Goal: Task Accomplishment & Management: Manage account settings

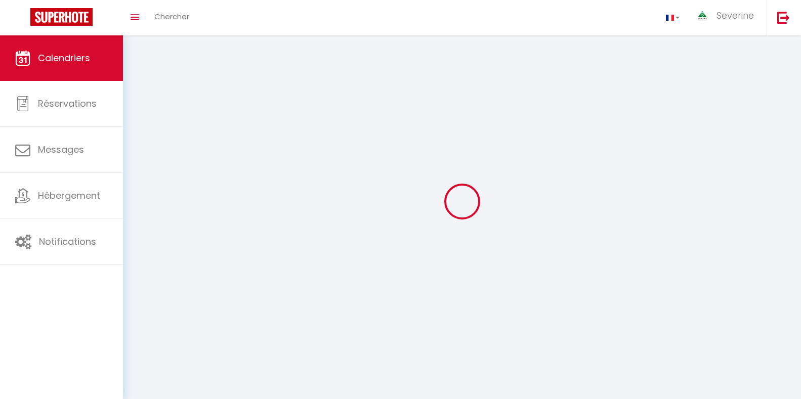
select select
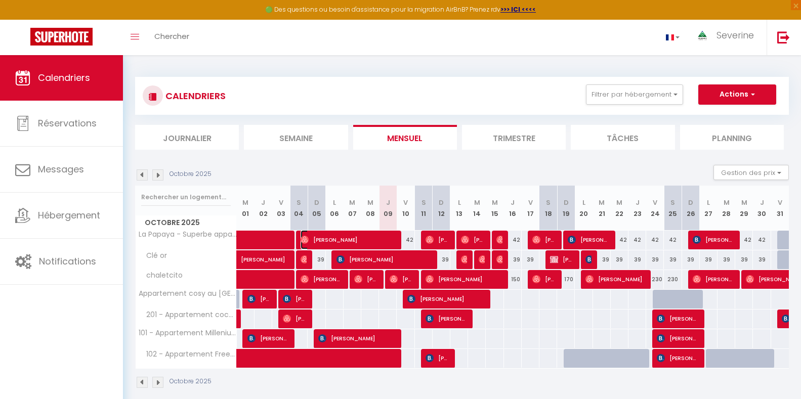
click at [391, 237] on span "[PERSON_NAME]" at bounding box center [348, 239] width 95 height 19
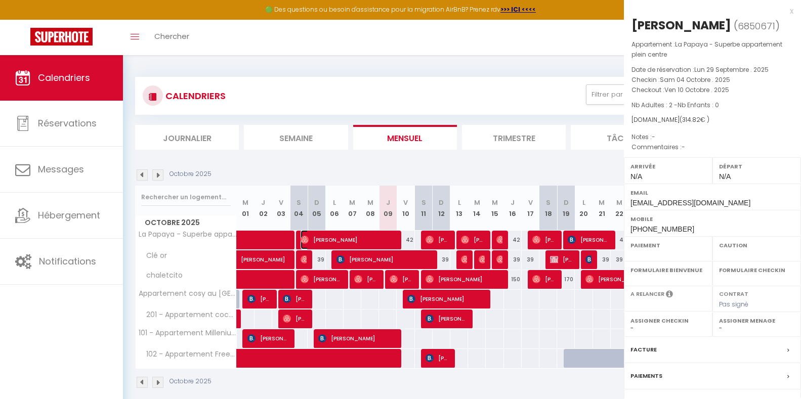
select select "OK"
select select "0"
select select "1"
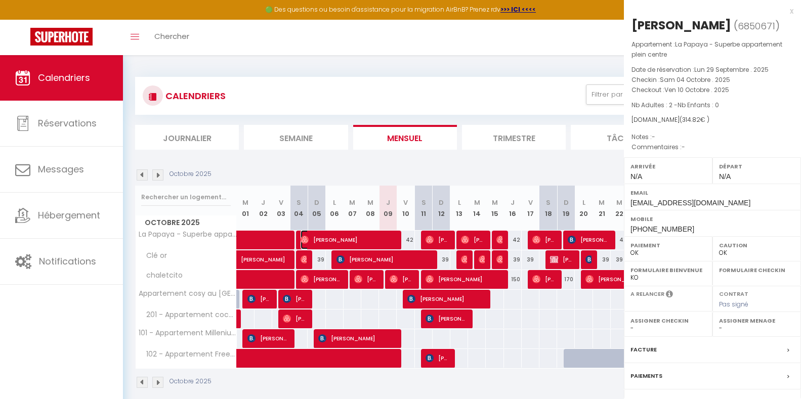
select select
select select "41946"
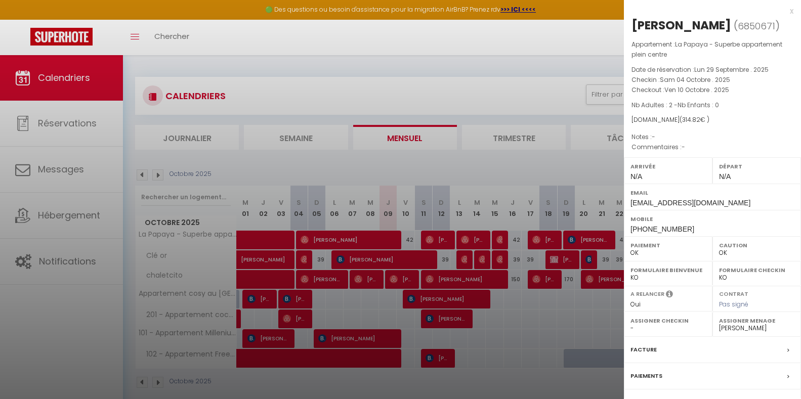
click at [448, 238] on div at bounding box center [400, 199] width 801 height 399
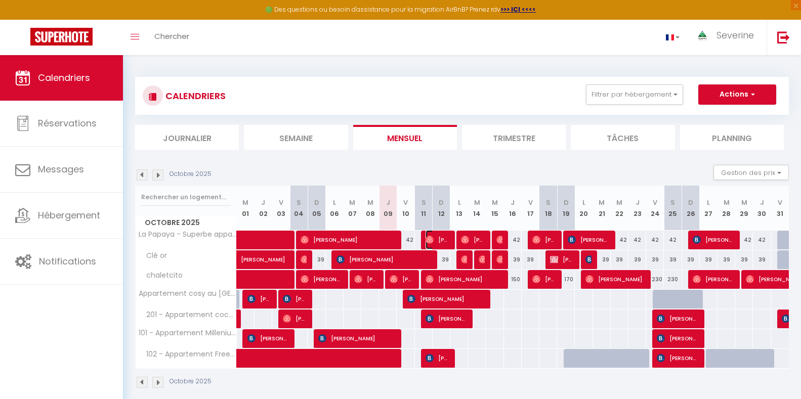
click at [446, 240] on span "[PERSON_NAME]" at bounding box center [438, 239] width 24 height 19
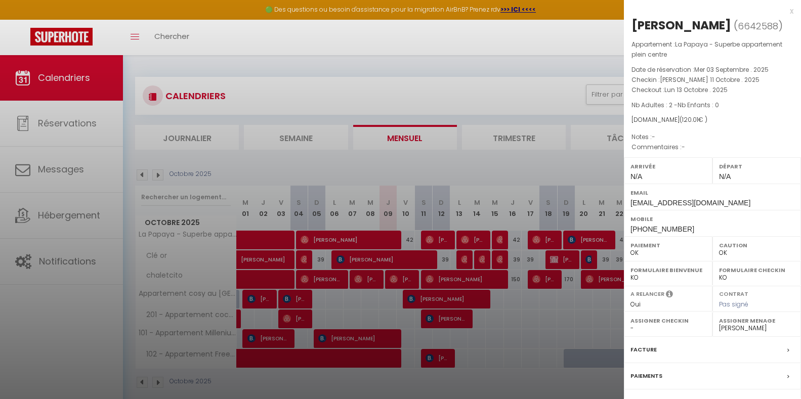
click at [338, 286] on div at bounding box center [400, 199] width 801 height 399
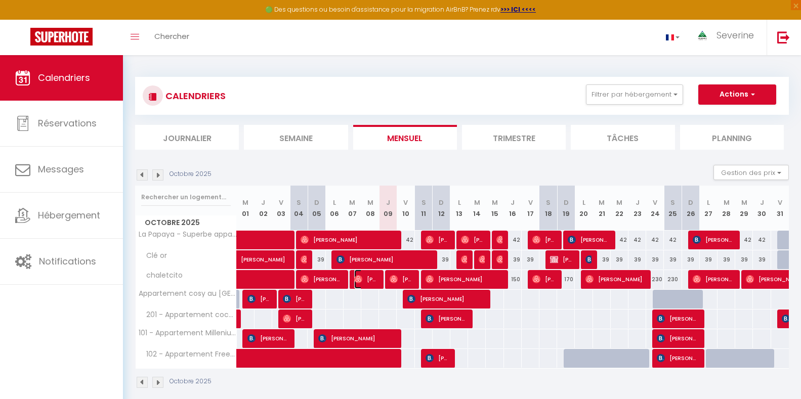
click at [364, 285] on span "[PERSON_NAME]" at bounding box center [366, 279] width 24 height 19
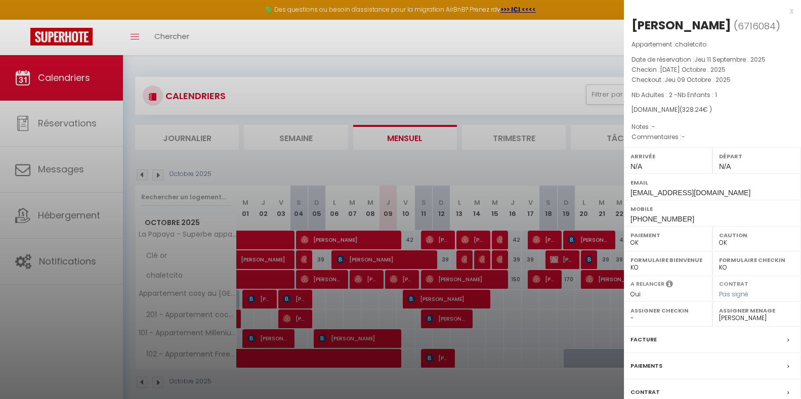
click at [400, 281] on div at bounding box center [400, 199] width 801 height 399
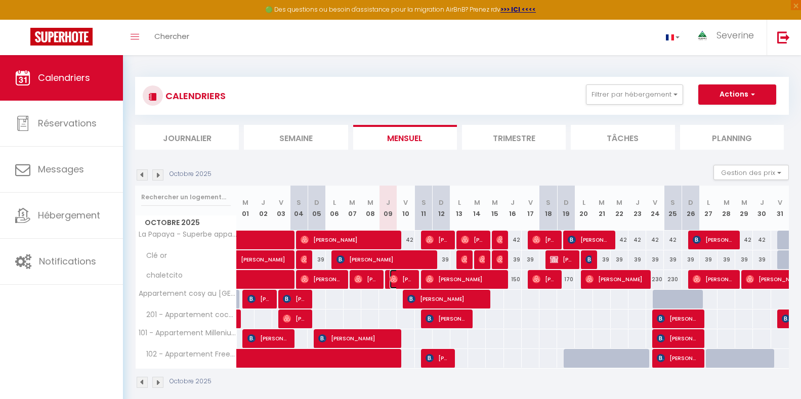
click at [400, 281] on span "[PERSON_NAME]" at bounding box center [402, 279] width 24 height 19
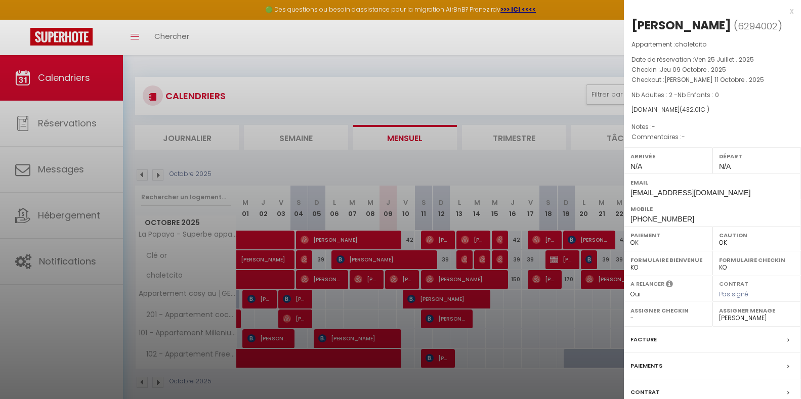
click at [465, 279] on div at bounding box center [400, 199] width 801 height 399
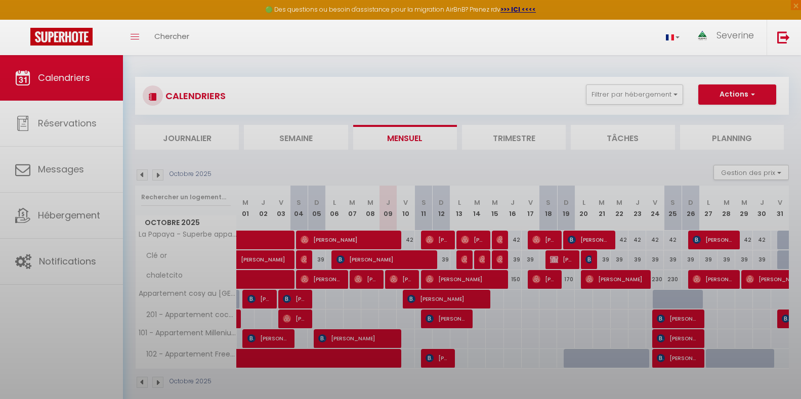
click at [465, 280] on div at bounding box center [400, 199] width 801 height 399
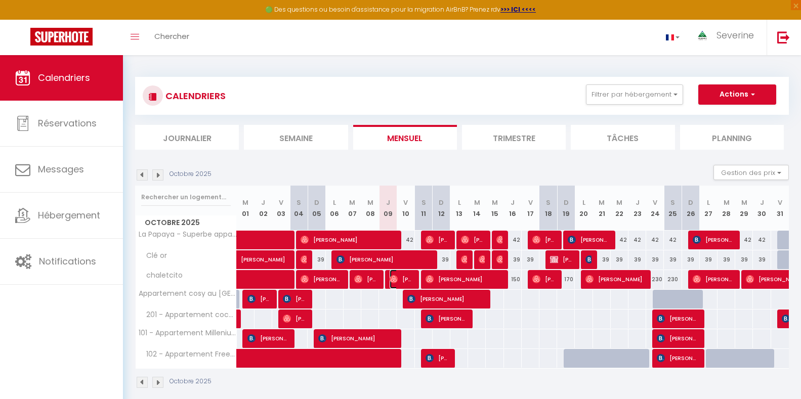
click at [412, 276] on span "[PERSON_NAME]" at bounding box center [402, 279] width 24 height 19
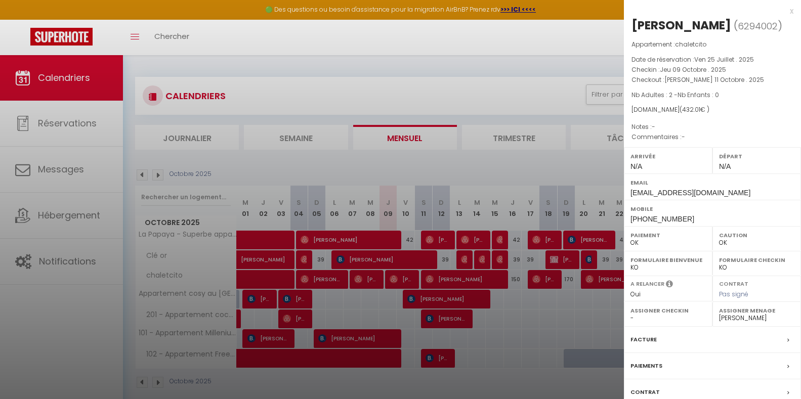
click at [423, 299] on div at bounding box center [400, 199] width 801 height 399
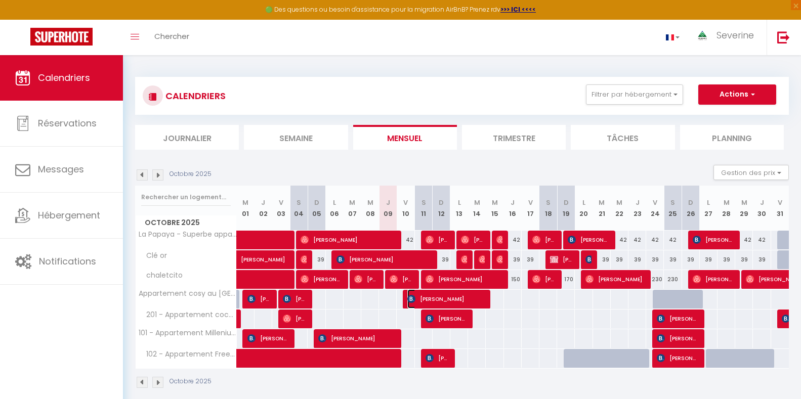
click at [423, 299] on span "[PERSON_NAME]" at bounding box center [445, 298] width 77 height 19
select select "KO"
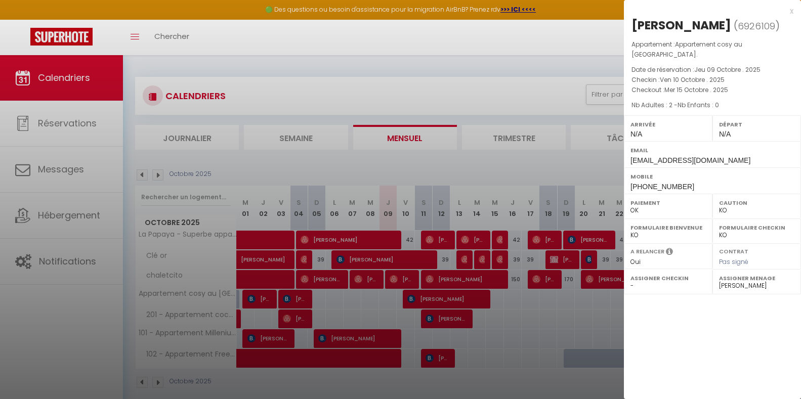
click at [792, 13] on div "x" at bounding box center [709, 11] width 170 height 12
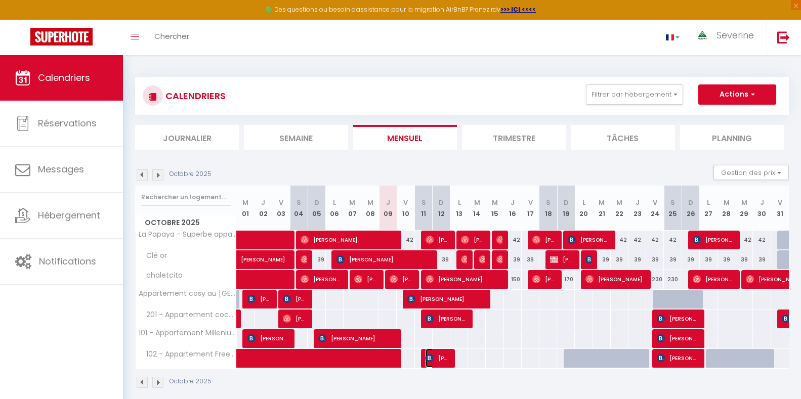
click at [437, 360] on span "[PERSON_NAME]" at bounding box center [438, 358] width 24 height 19
select select
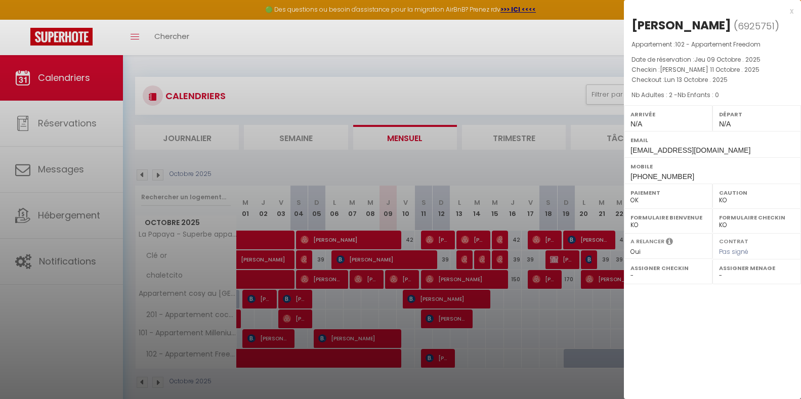
click at [792, 12] on div "x" at bounding box center [709, 11] width 170 height 12
